Goal: Task Accomplishment & Management: Use online tool/utility

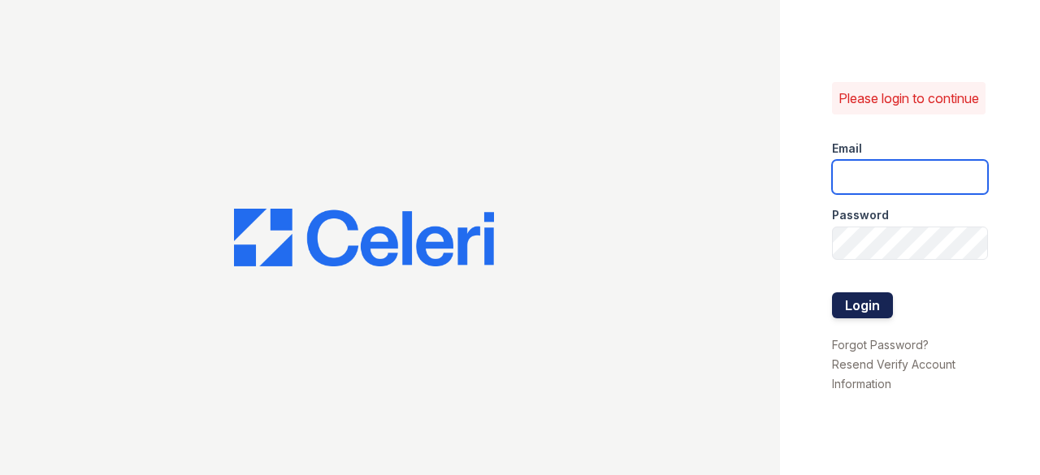
type input "[EMAIL_ADDRESS][DOMAIN_NAME]"
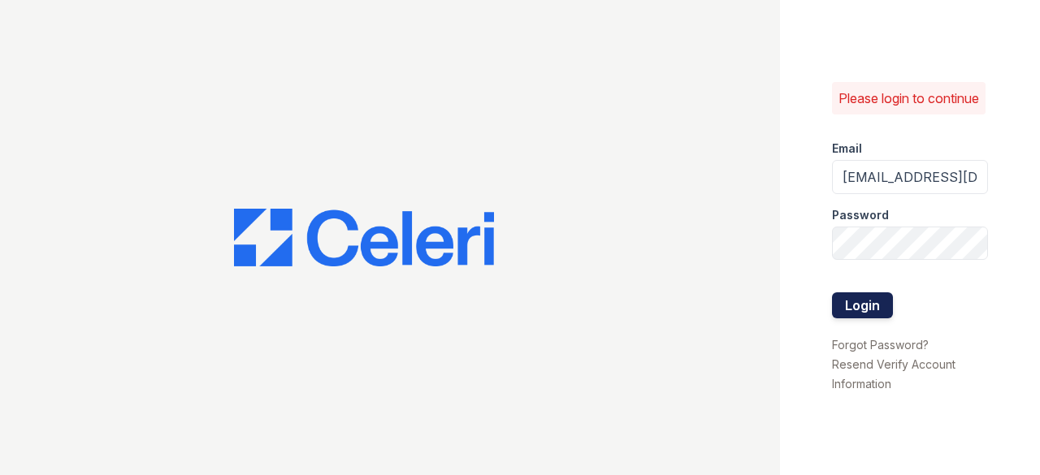
click at [876, 305] on button "Login" at bounding box center [862, 305] width 61 height 26
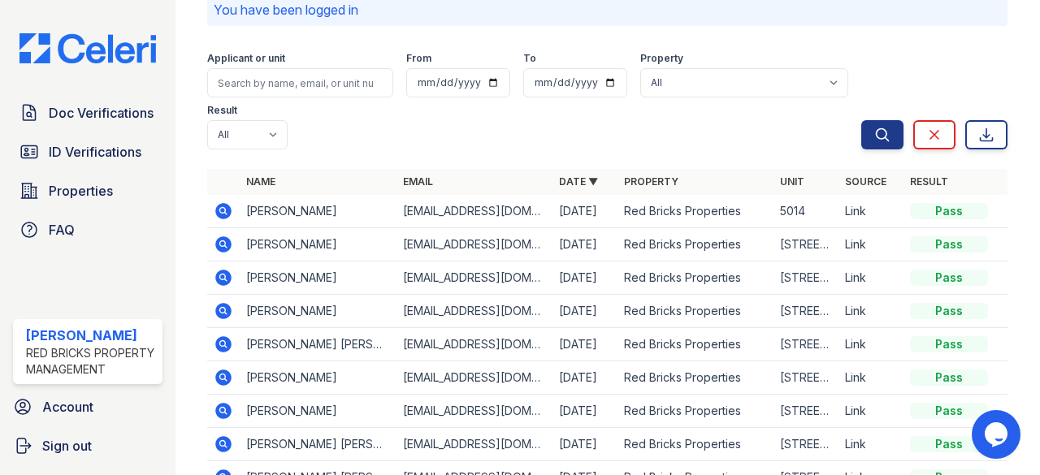
click at [226, 241] on icon at bounding box center [224, 244] width 16 height 16
